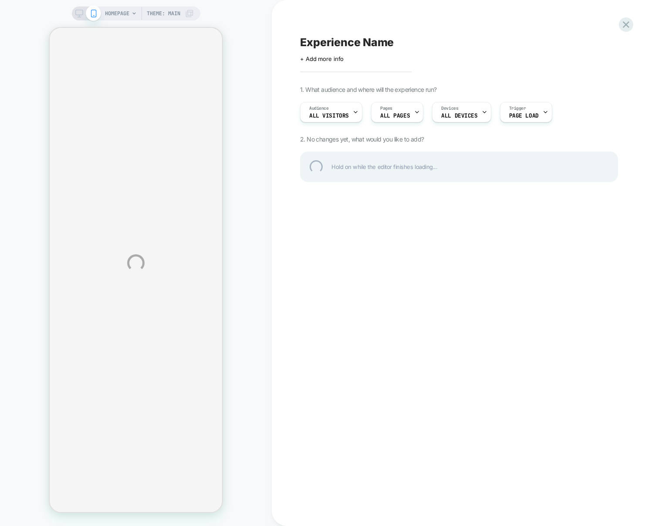
drag, startPoint x: 344, startPoint y: 216, endPoint x: 353, endPoint y: 223, distance: 10.9
click at [344, 216] on div "HOMEPAGE Theme: MAIN Experience Name Click to edit experience details + Add mor…" at bounding box center [327, 263] width 655 height 526
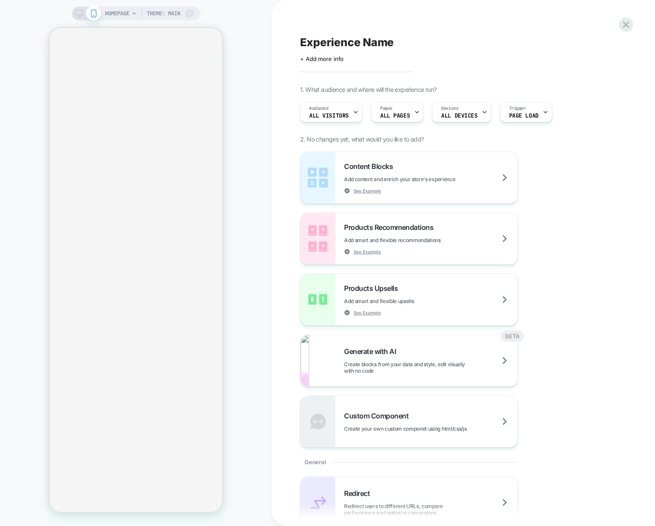
click at [250, 301] on div "HOMEPAGE Theme: MAIN" at bounding box center [136, 263] width 272 height 509
click at [18, 355] on div "HOMEPAGE Theme: MAIN" at bounding box center [136, 263] width 272 height 509
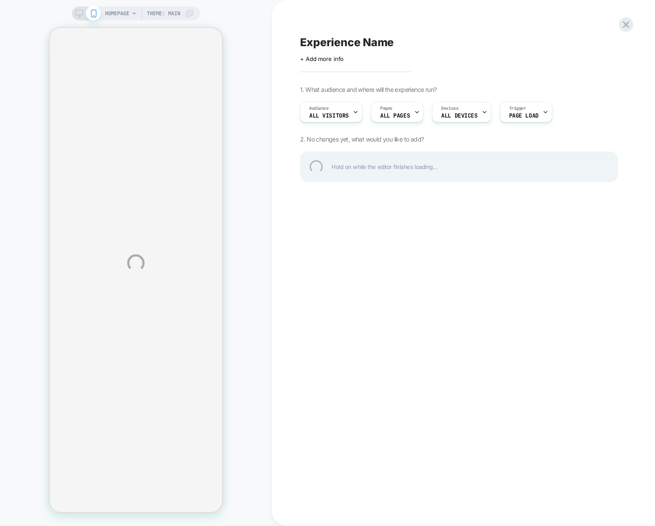
click at [3, 334] on div "HOMEPAGE Theme: MAIN Experience Name Click to edit experience details + Add mor…" at bounding box center [327, 263] width 655 height 526
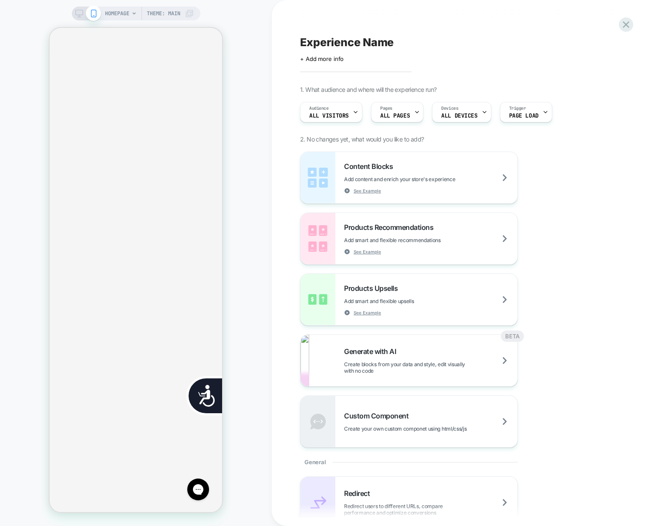
scroll to position [0, 172]
click at [236, 329] on div "HOMEPAGE Theme: MAIN" at bounding box center [136, 263] width 272 height 509
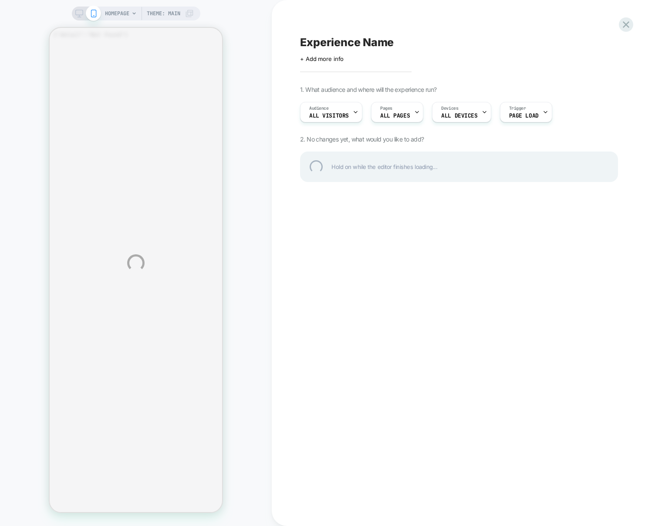
click at [253, 330] on div "HOMEPAGE Theme: MAIN Experience Name Click to edit experience details + Add mor…" at bounding box center [327, 263] width 655 height 526
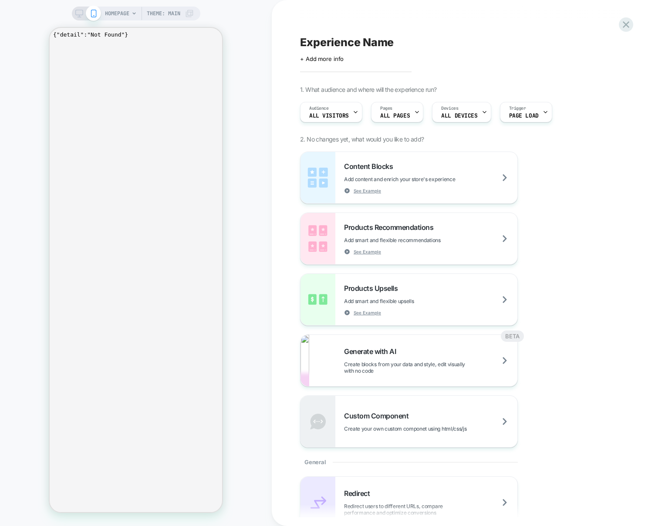
click at [94, 44] on div at bounding box center [135, 44] width 165 height 0
click at [95, 57] on div at bounding box center [135, 57] width 165 height 0
click at [237, 49] on div "HOMEPAGE Theme: MAIN" at bounding box center [136, 263] width 272 height 509
drag, startPoint x: 213, startPoint y: 377, endPoint x: 219, endPoint y: 375, distance: 6.7
click at [214, 377] on html "{"detail":"Not Found"}" at bounding box center [136, 270] width 172 height 484
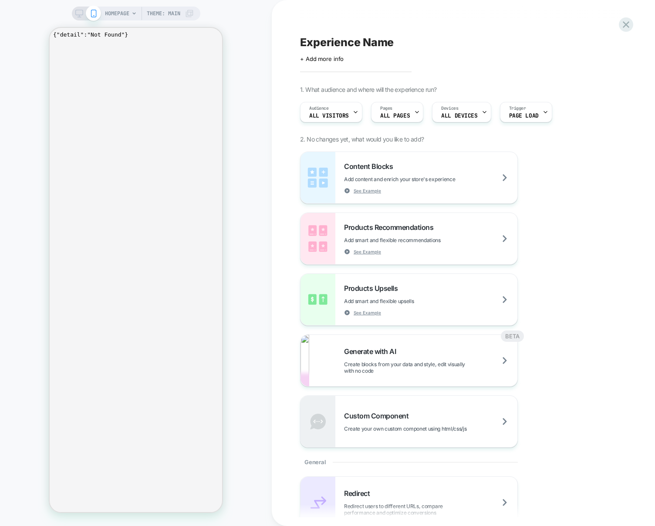
click at [249, 265] on div "HOMEPAGE Theme: MAIN" at bounding box center [136, 263] width 272 height 509
click at [54, 38] on pre "{"detail":"Not Found"}" at bounding box center [135, 34] width 165 height 7
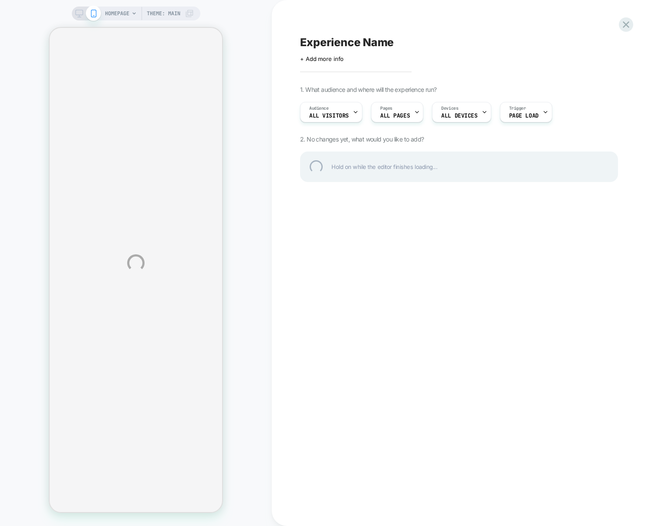
click at [330, 372] on div "HOMEPAGE Theme: MAIN Experience Name Click to edit experience details + Add mor…" at bounding box center [327, 263] width 655 height 526
click at [264, 247] on div "HOMEPAGE Theme: MAIN Experience Name Click to edit experience details + Add mor…" at bounding box center [327, 263] width 655 height 526
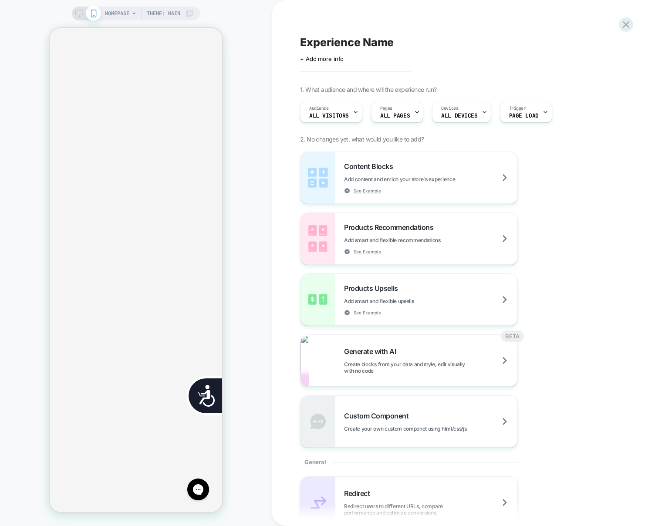
scroll to position [0, 352]
click at [249, 395] on div "HOMEPAGE Theme: MAIN" at bounding box center [136, 263] width 272 height 509
